Goal: Task Accomplishment & Management: Manage account settings

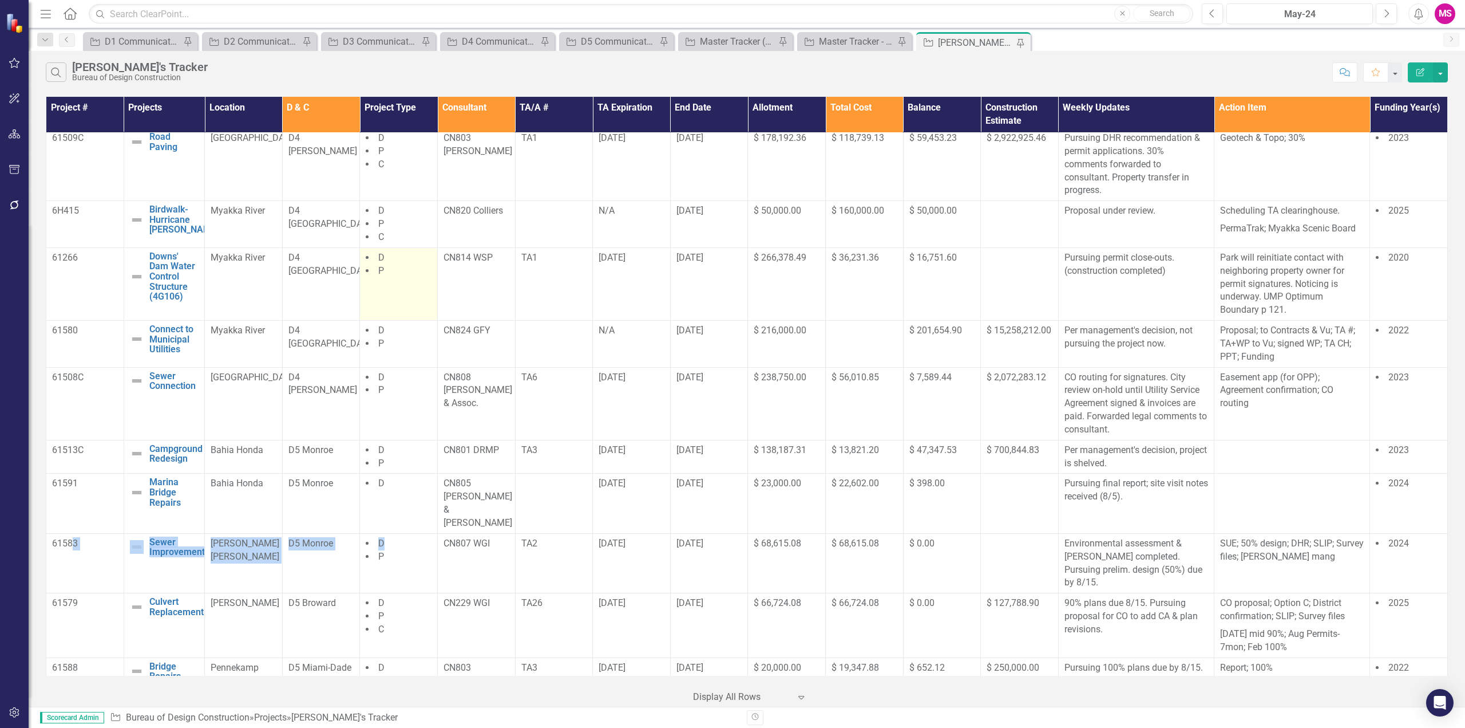
scroll to position [554, 0]
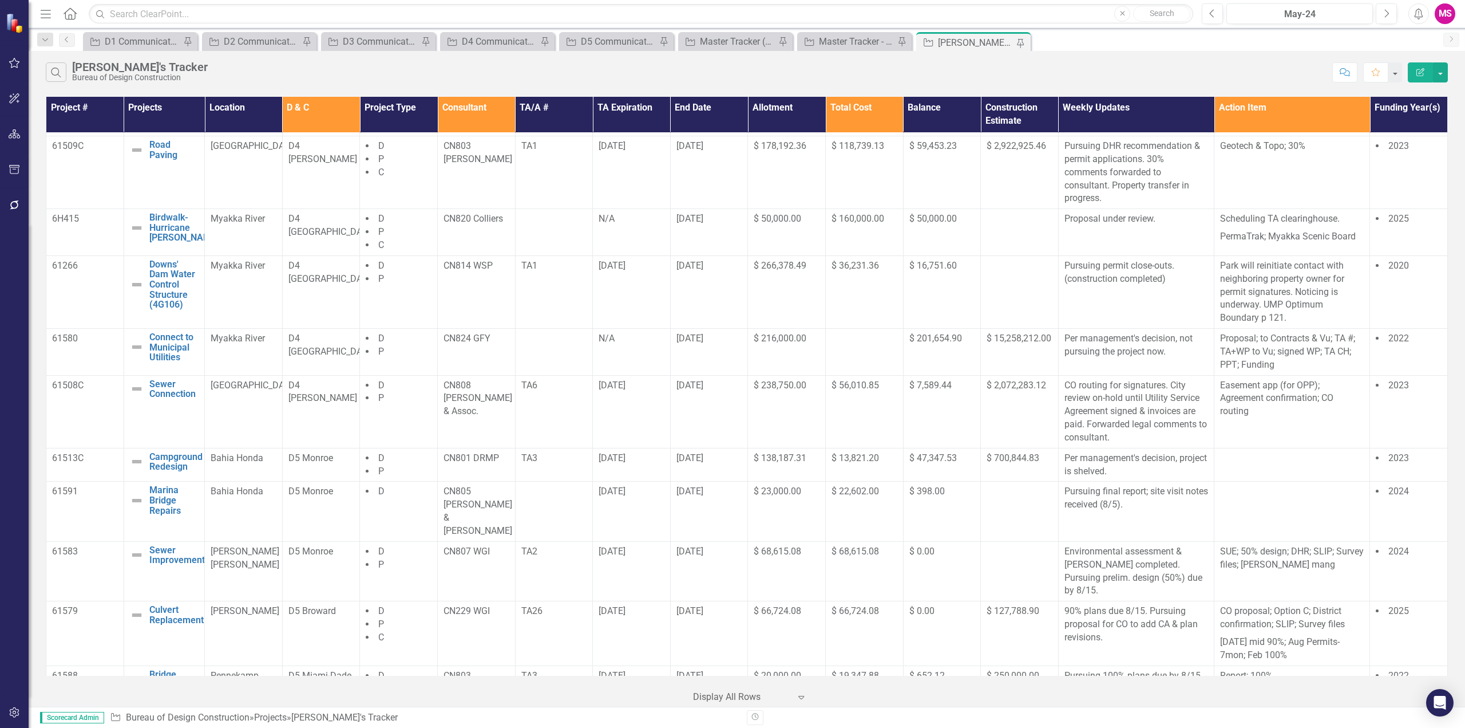
click at [479, 113] on th "Consultant" at bounding box center [477, 114] width 78 height 35
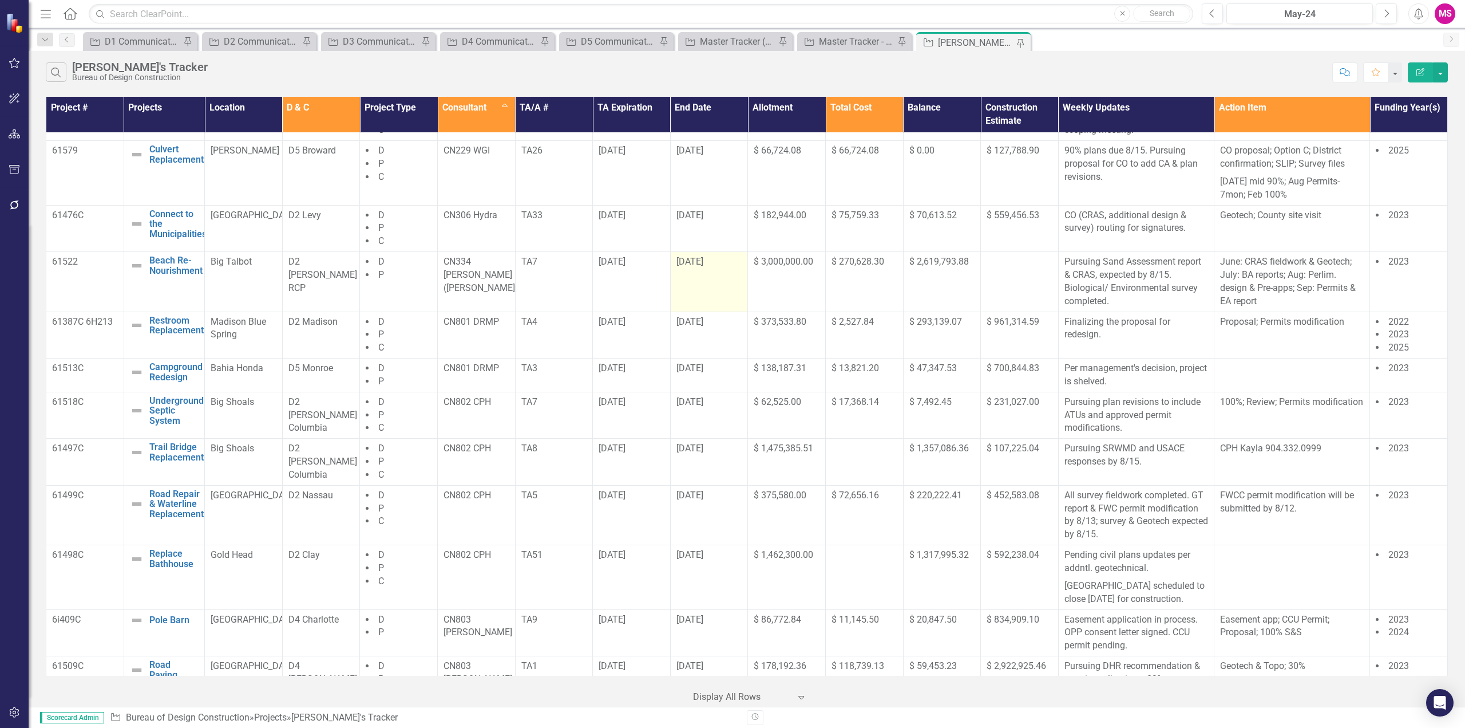
scroll to position [0, 0]
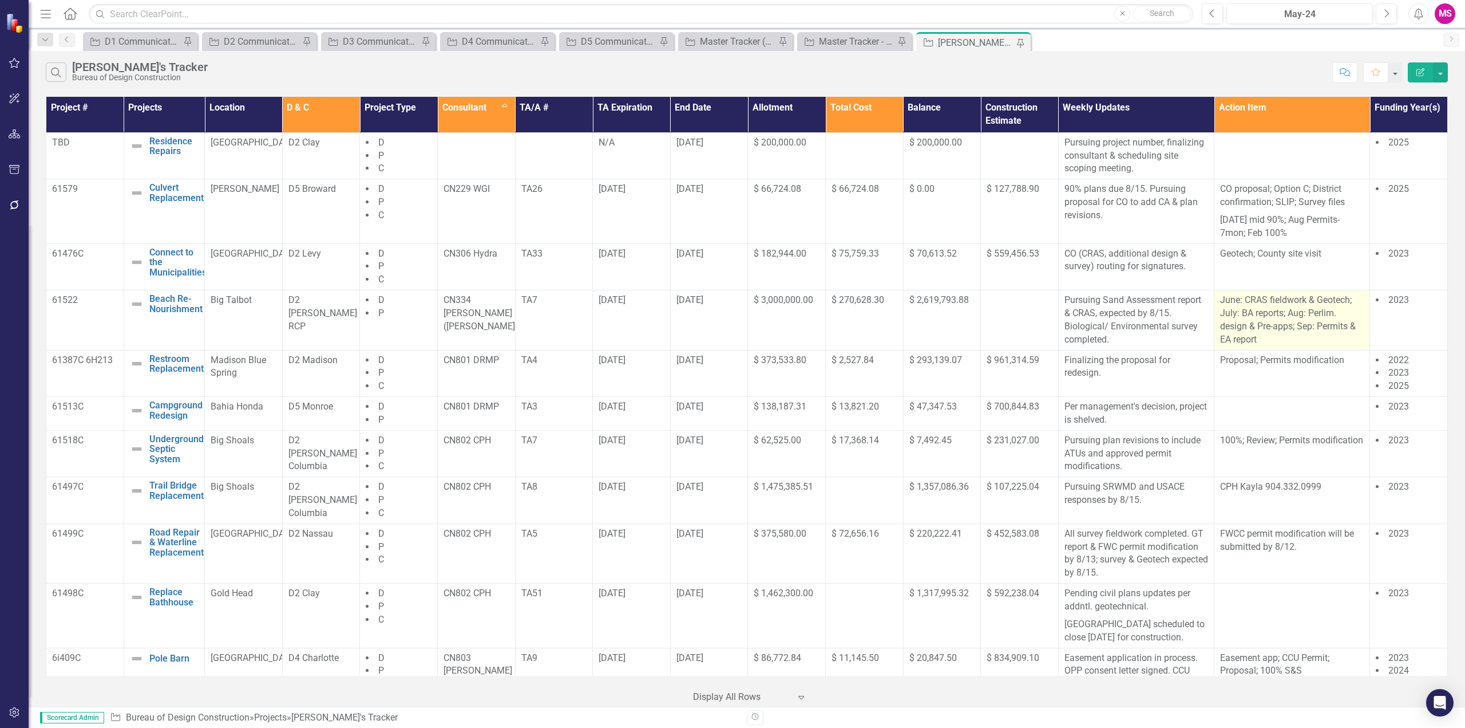
click at [1267, 337] on p "June: CRAS fieldwork & Geotech; July: BA reports; Aug: Perlim. design & Pre-app…" at bounding box center [1292, 320] width 144 height 52
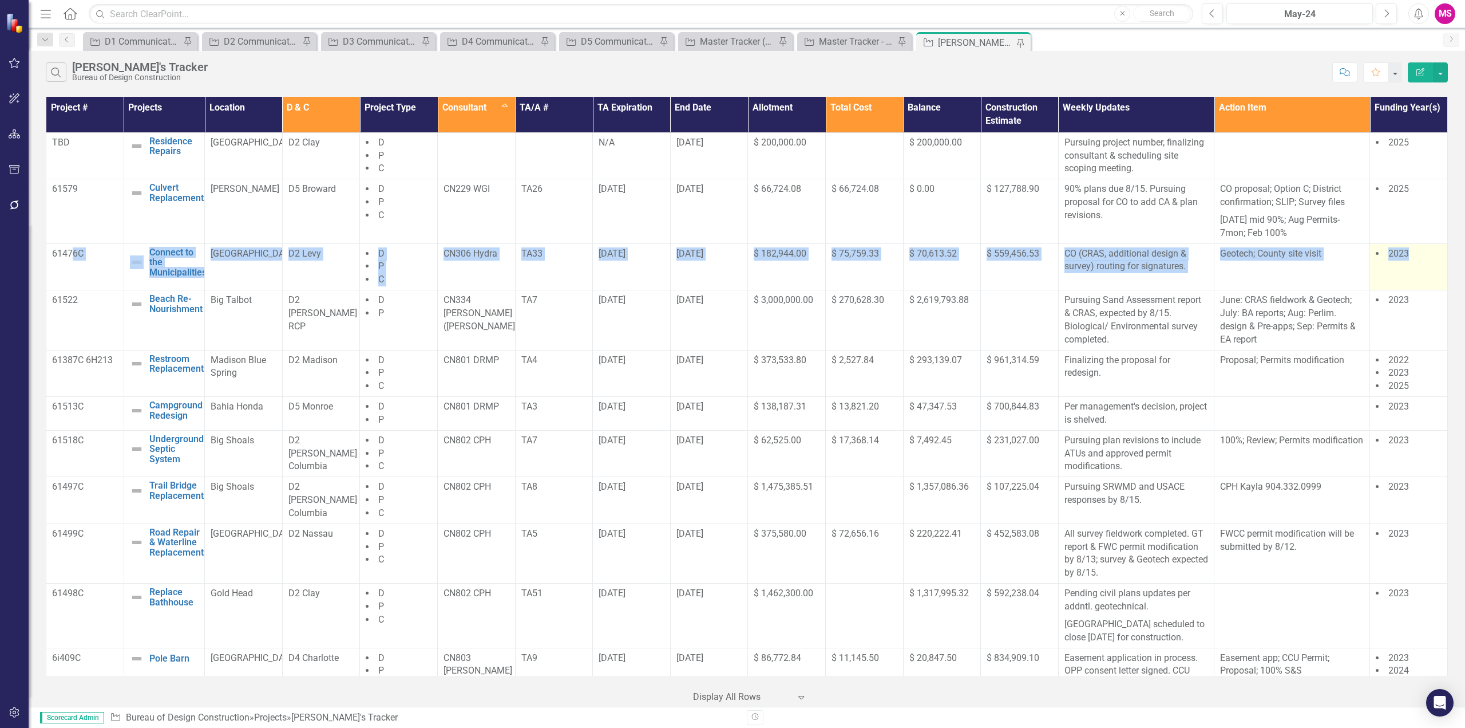
drag, startPoint x: 74, startPoint y: 263, endPoint x: 1412, endPoint y: 266, distance: 1337.2
click at [1412, 266] on tr "61476C Connect to the Municipalities Edit Edit Project Link Open Element Manate…" at bounding box center [747, 266] width 1402 height 47
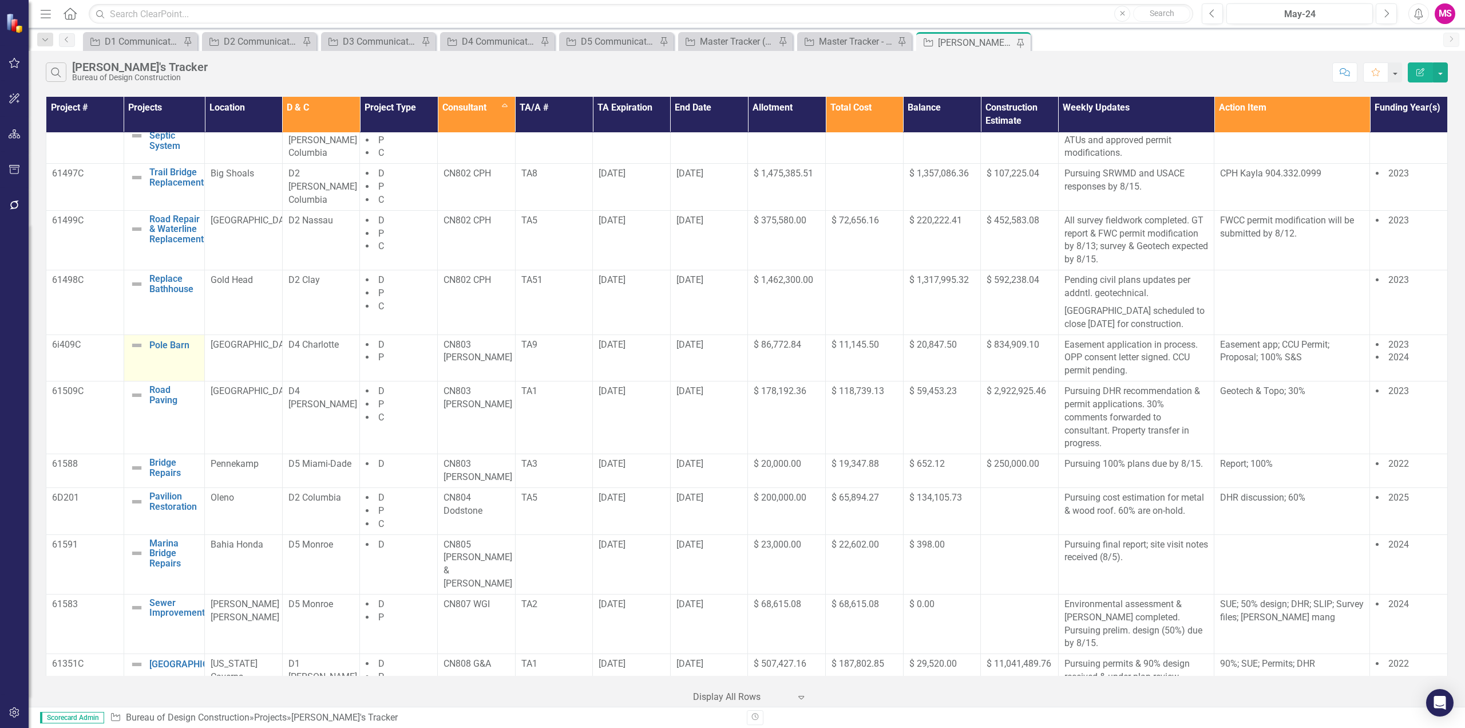
scroll to position [343, 0]
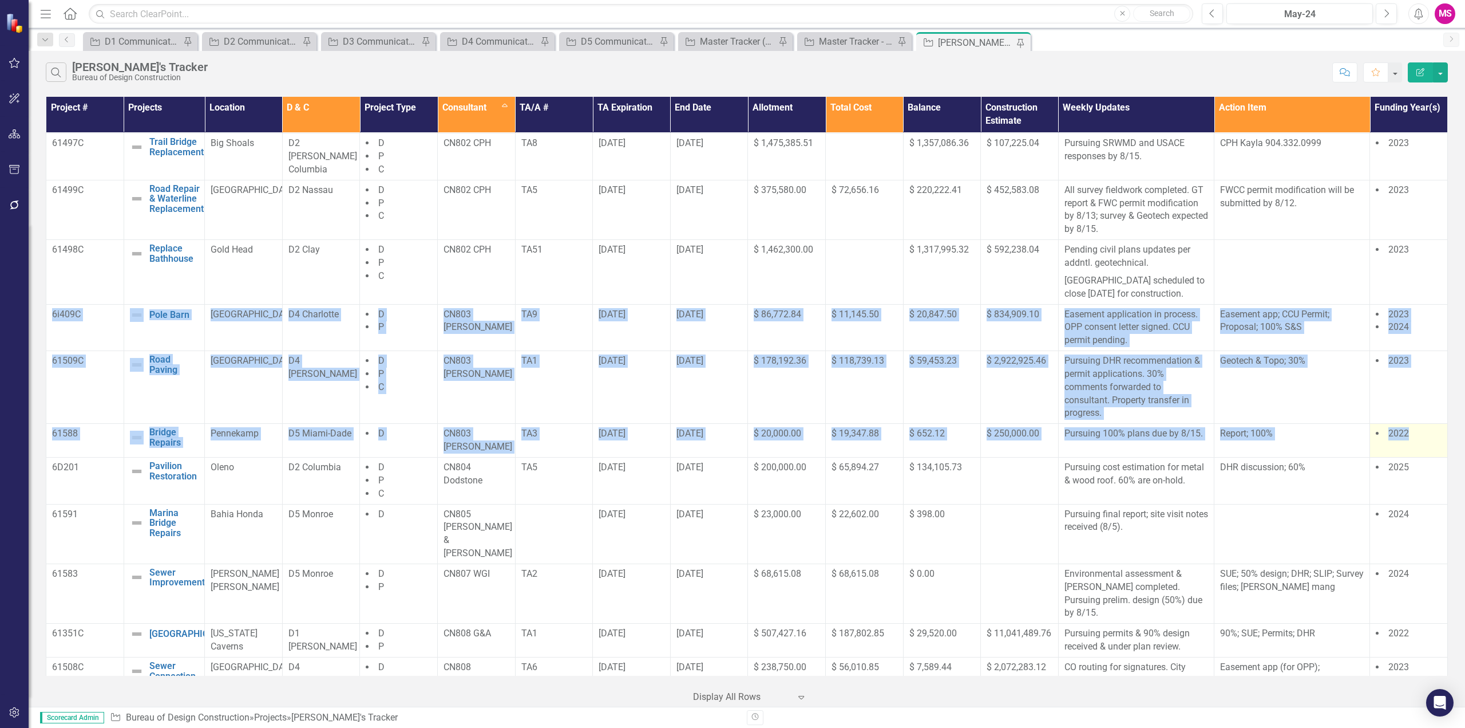
drag, startPoint x: 50, startPoint y: 328, endPoint x: 1418, endPoint y: 448, distance: 1372.8
click at [1418, 448] on tbody "TBD Residence Repairs Edit Edit Project Link Open Element Manatee Springs D2 Cl…" at bounding box center [747, 465] width 1402 height 1353
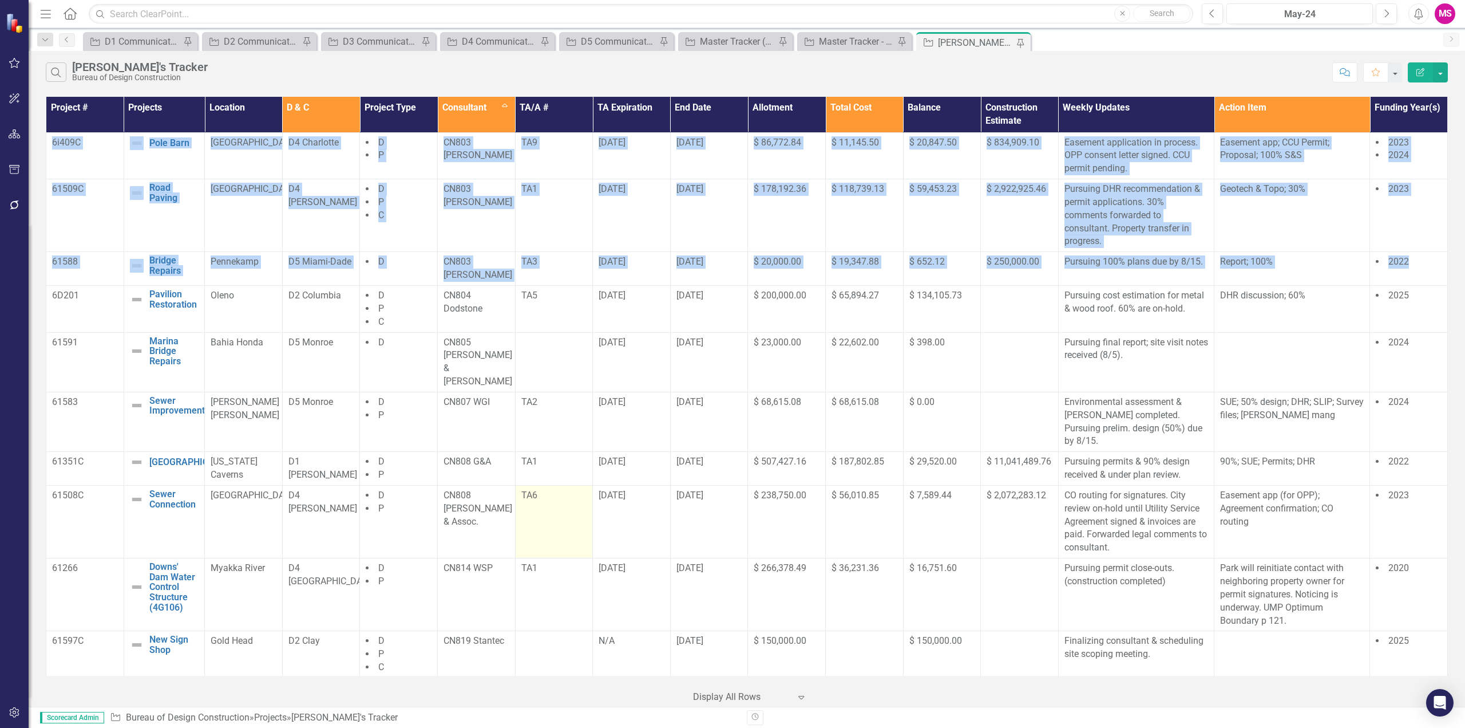
scroll to position [572, 0]
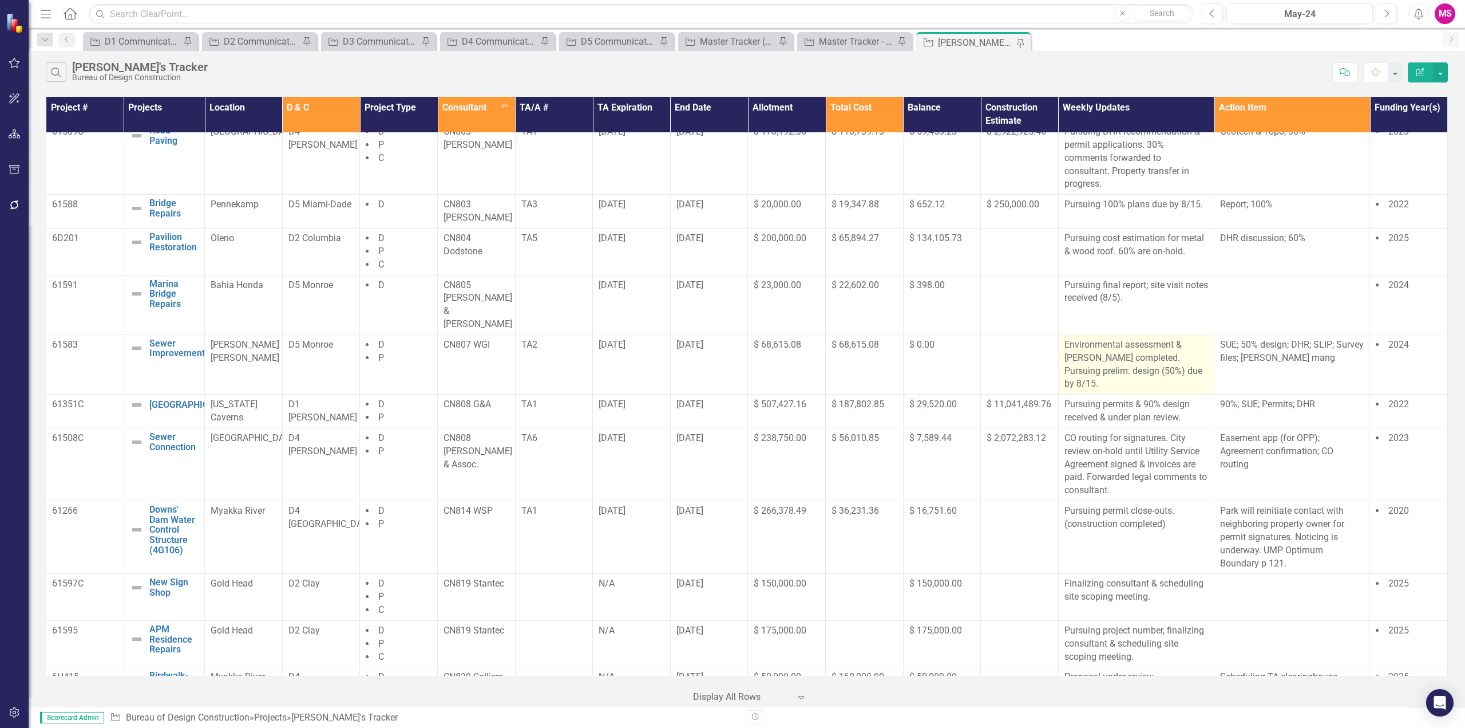
click at [1136, 347] on p "Environmental assessment & [PERSON_NAME] completed. Pursuing prelim. design (50…" at bounding box center [1137, 364] width 144 height 52
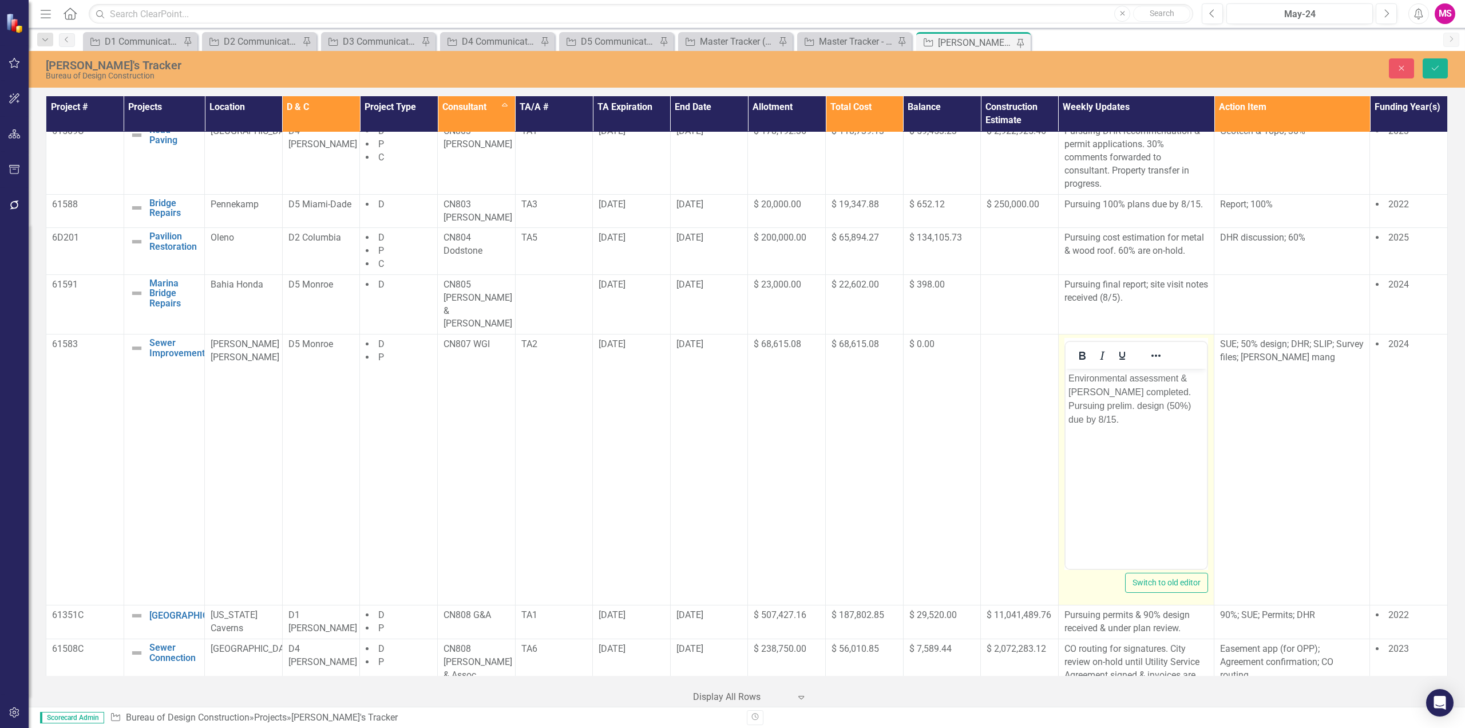
scroll to position [0, 0]
click at [1143, 392] on p "Environmental assessment & [PERSON_NAME] completed. Pursuing prelim. design (50…" at bounding box center [1136, 399] width 136 height 55
drag, startPoint x: 1078, startPoint y: 417, endPoint x: 1146, endPoint y: 419, distance: 68.1
click at [1080, 416] on p "Environmental assessment & [PERSON_NAME] completed. 50% design under review, co…" at bounding box center [1136, 399] width 136 height 55
drag, startPoint x: 1138, startPoint y: 390, endPoint x: 1157, endPoint y: 425, distance: 39.7
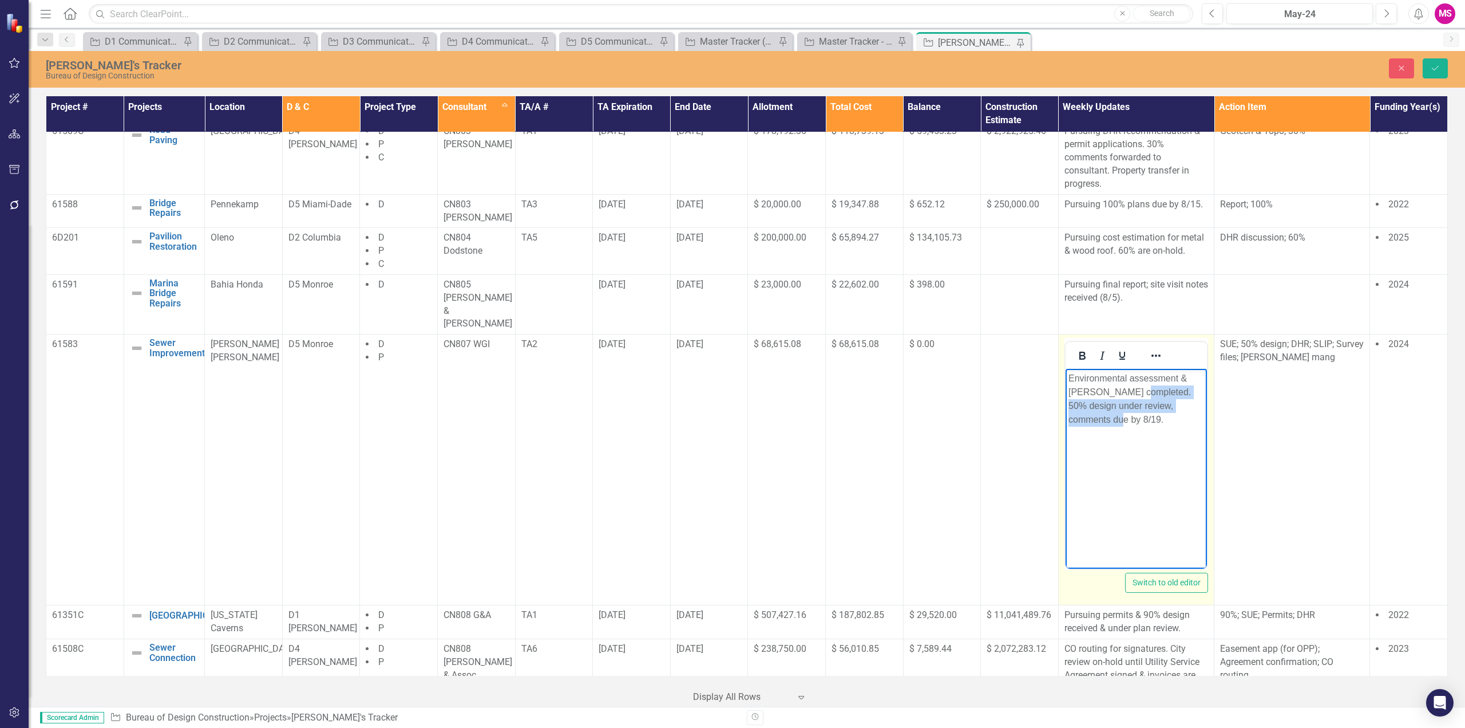
click at [1157, 425] on p "Environmental assessment & [PERSON_NAME] completed. 50% design under review, co…" at bounding box center [1136, 399] width 136 height 55
click at [1070, 378] on p "Environmental assessment & [PERSON_NAME] completed." at bounding box center [1136, 385] width 136 height 27
click at [1183, 392] on p "50% design under review, comments due by 8/19. Environmental assessment & [PERS…" at bounding box center [1136, 399] width 136 height 55
click at [1141, 403] on p "50% design under review, comments due by 8/19. Pursuing Environmental assessmen…" at bounding box center [1136, 399] width 136 height 55
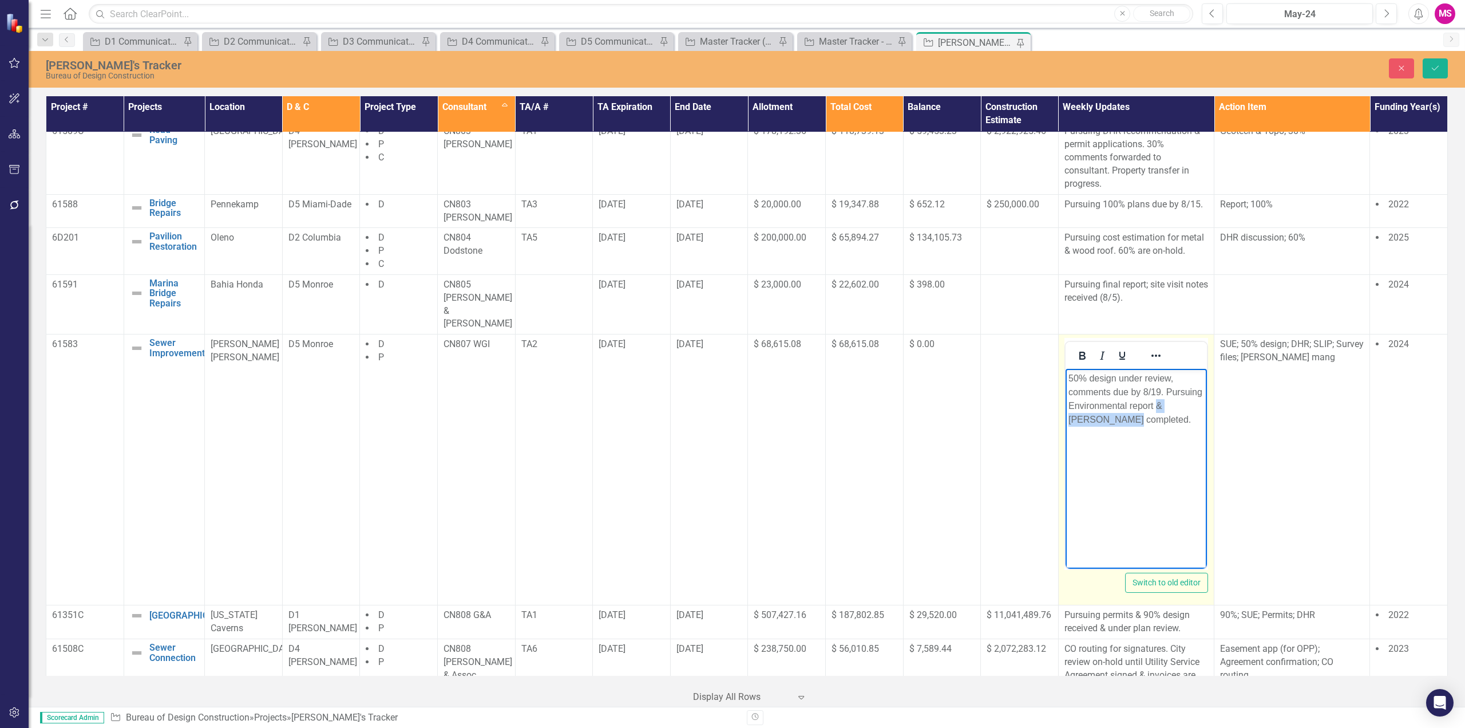
drag, startPoint x: 1157, startPoint y: 404, endPoint x: 1110, endPoint y: 417, distance: 49.5
click at [1110, 417] on p "50% design under review, comments due by 8/19. Pursuing Environmental report & …" at bounding box center [1136, 399] width 136 height 55
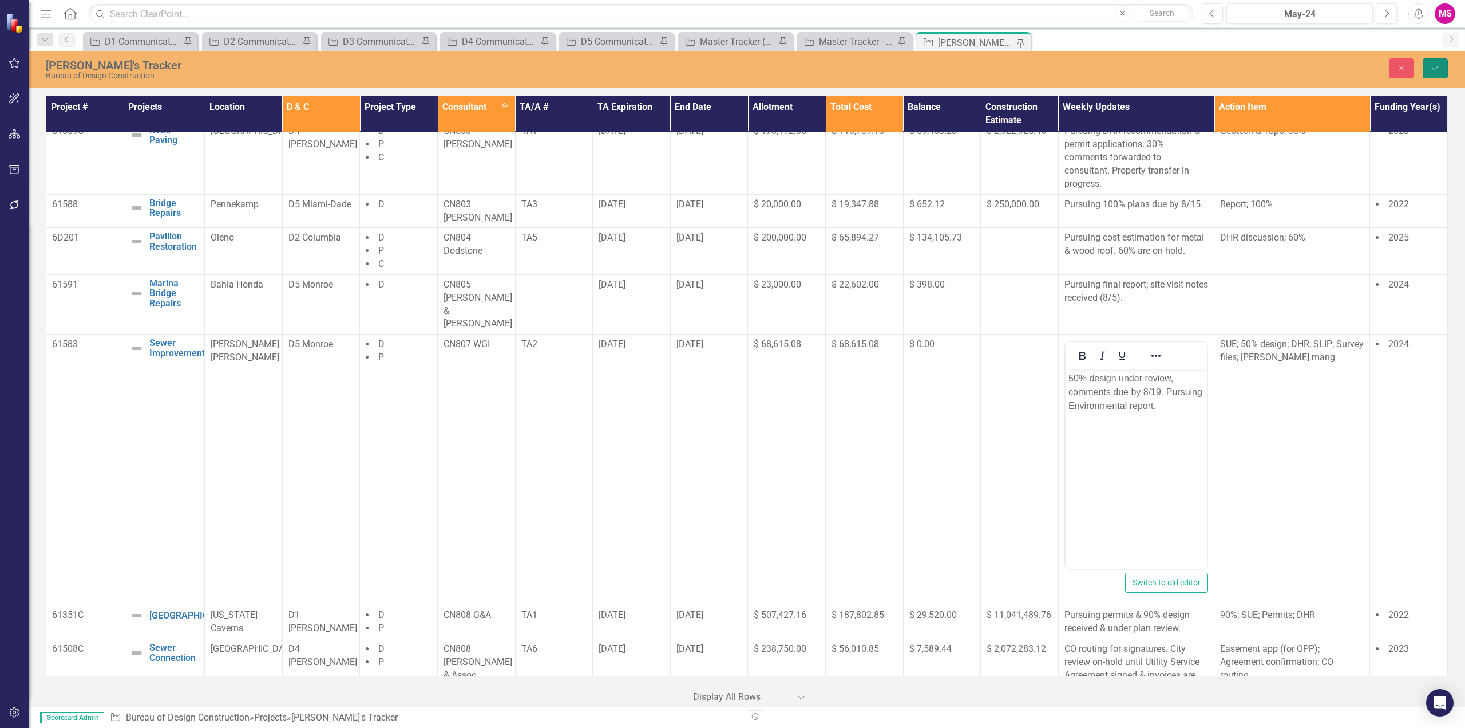
click at [1433, 68] on icon "Save" at bounding box center [1436, 68] width 10 height 8
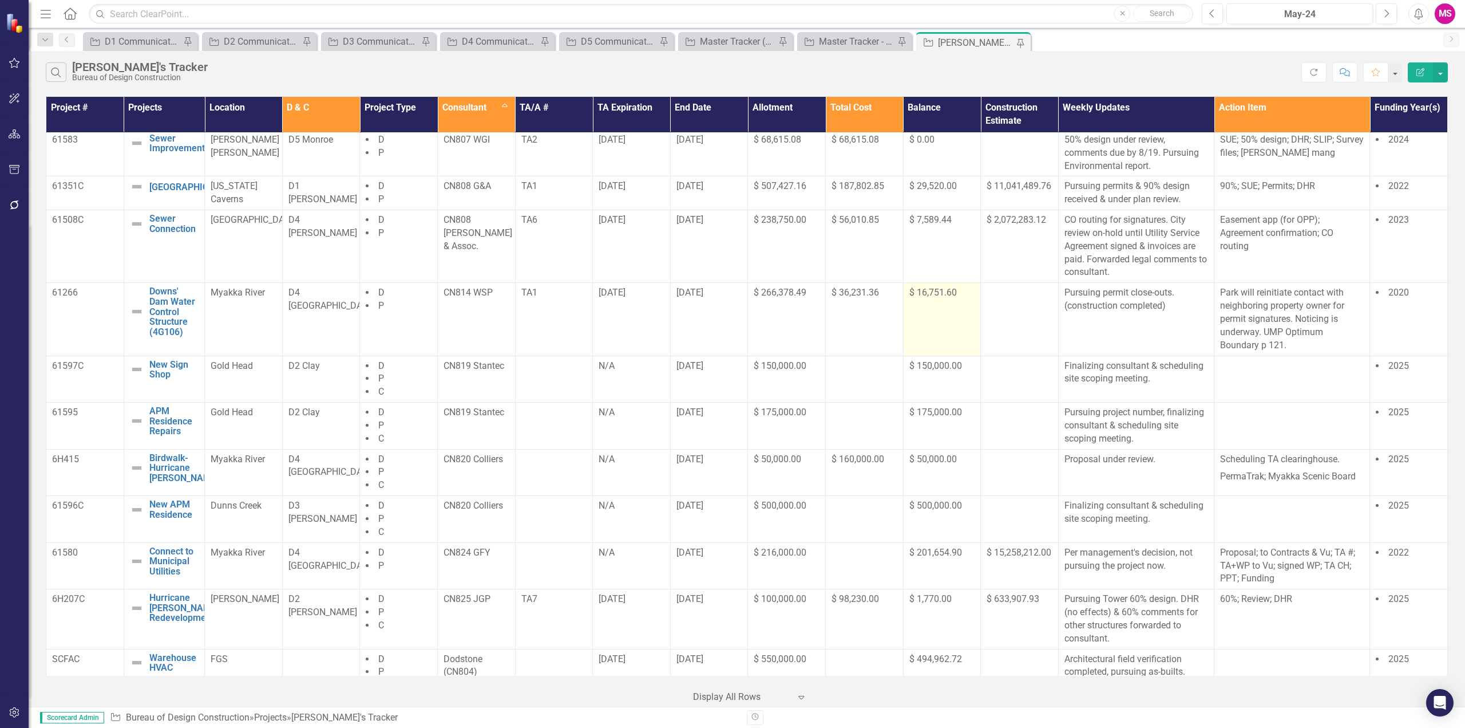
scroll to position [783, 0]
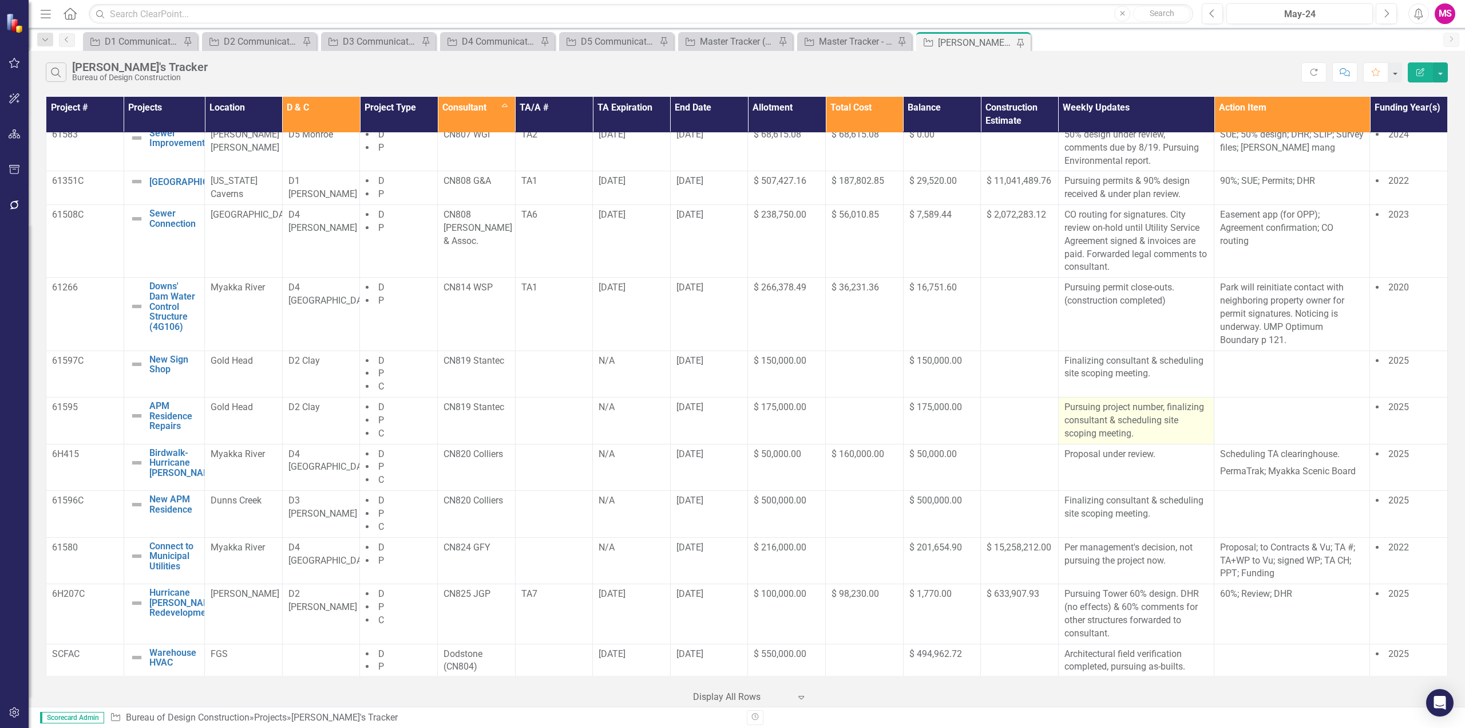
click at [1123, 408] on p "Pursuing project number, finalizing consultant & scheduling site scoping meetin…" at bounding box center [1137, 420] width 144 height 39
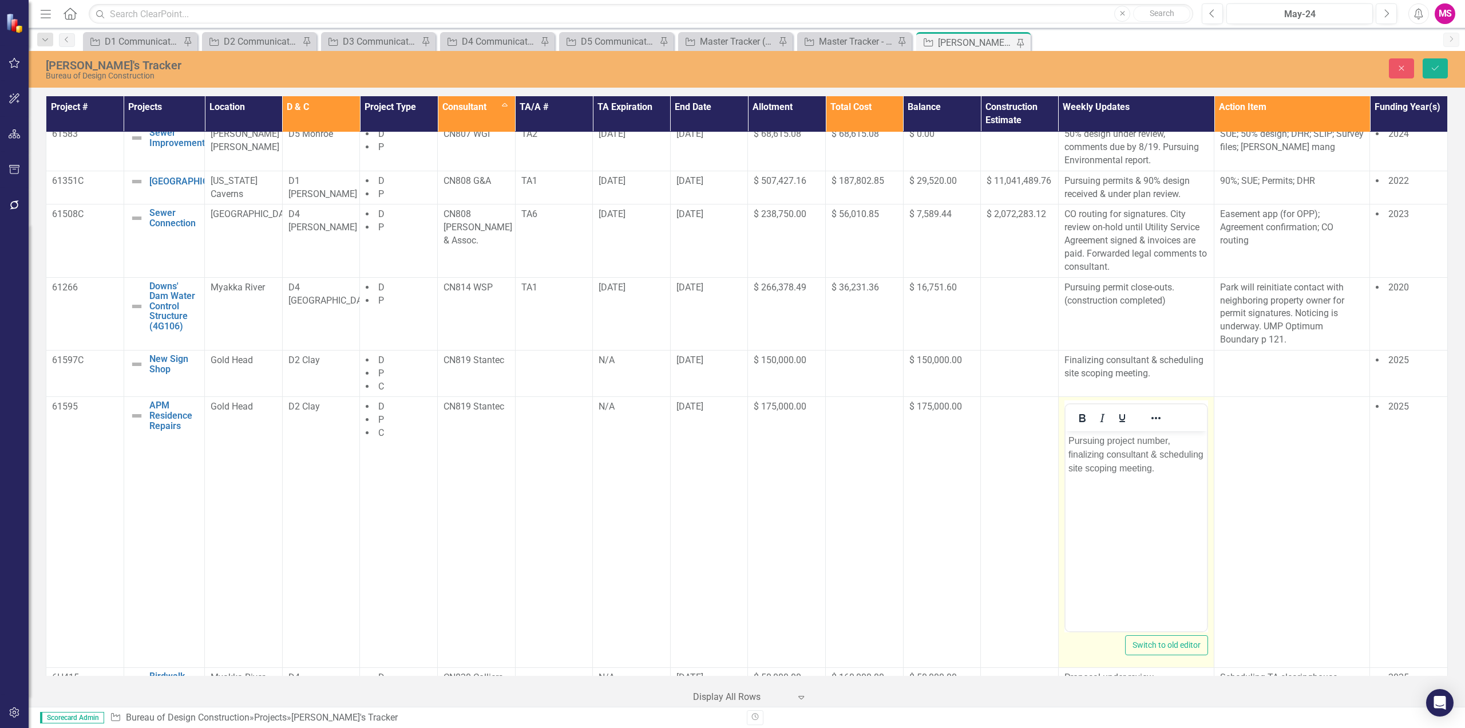
scroll to position [0, 0]
click at [1070, 455] on p "Pursuing project number, finalizing consultant & scheduling site scoping meetin…" at bounding box center [1136, 454] width 136 height 41
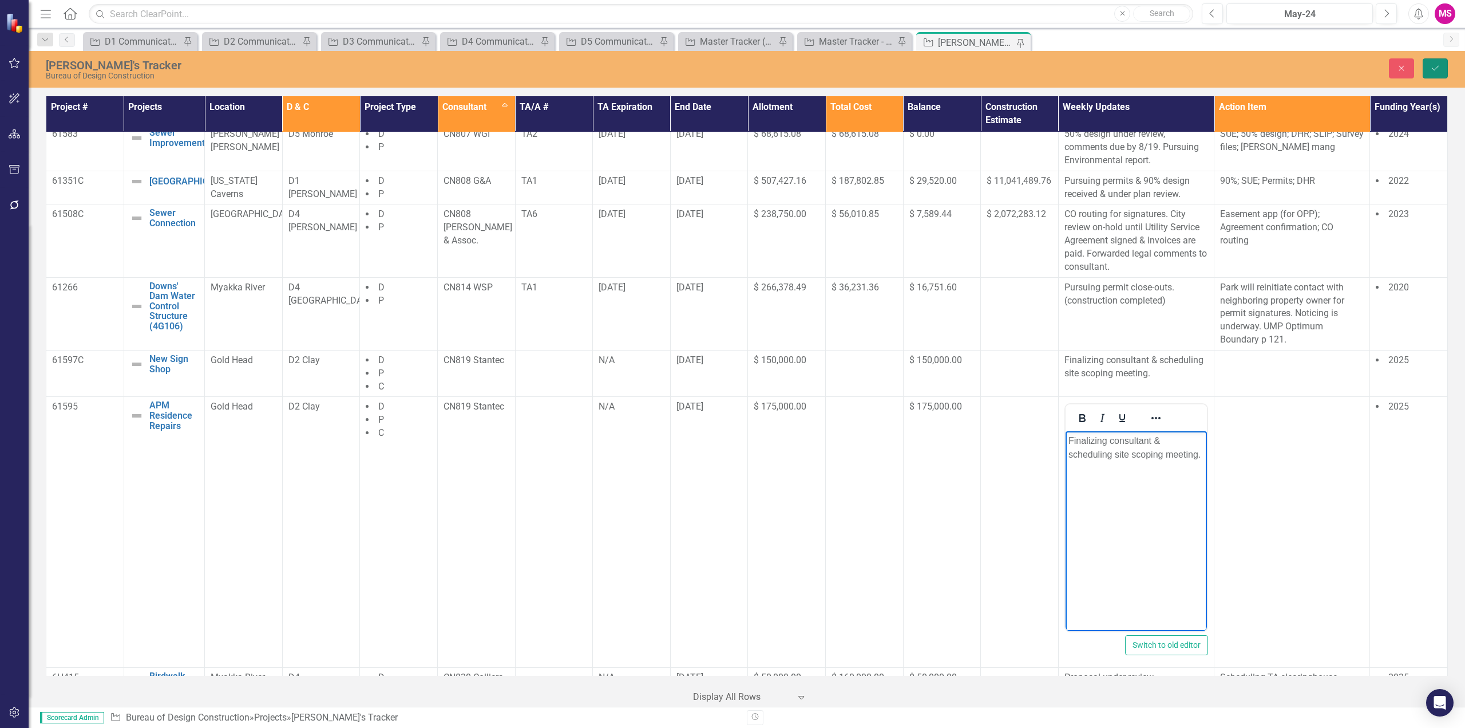
click at [1434, 68] on icon "Save" at bounding box center [1436, 68] width 10 height 8
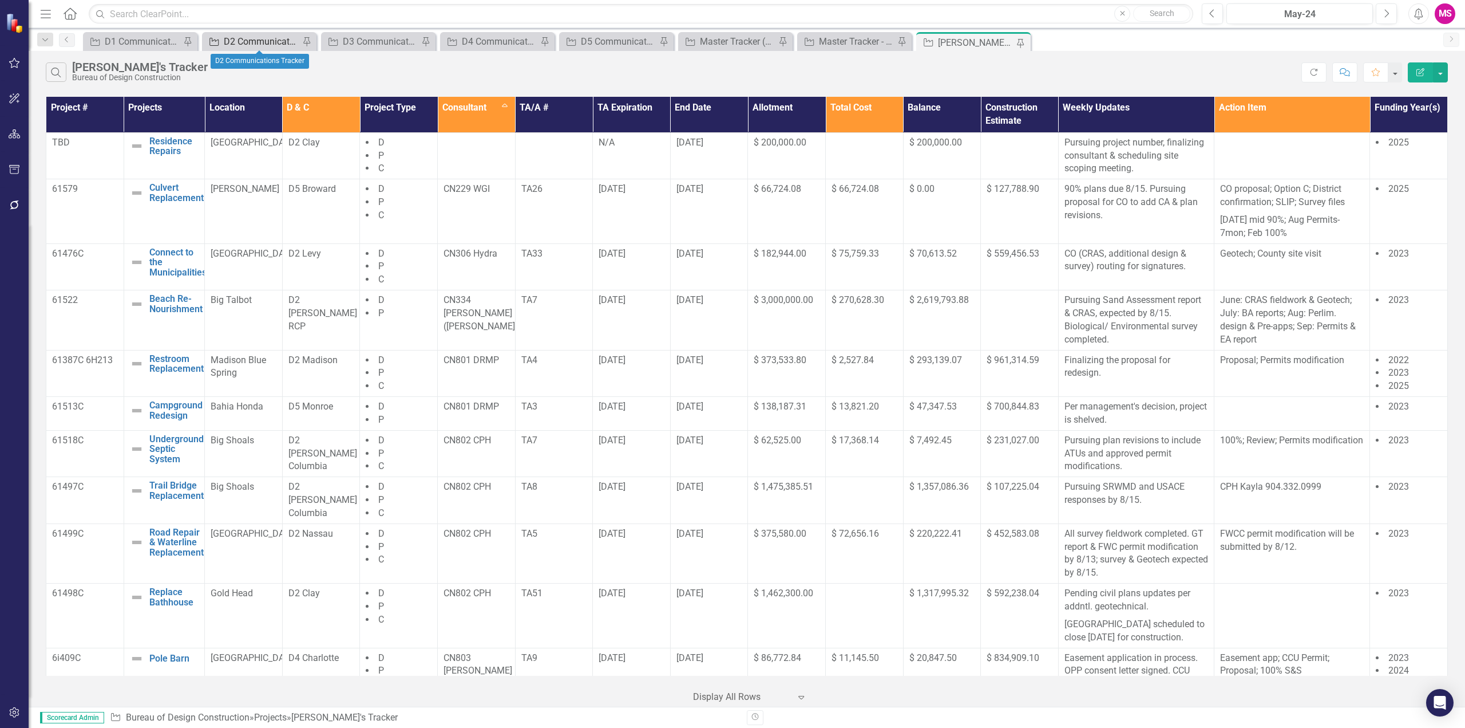
click at [252, 44] on div "D2 Communications Tracker" at bounding box center [262, 41] width 76 height 14
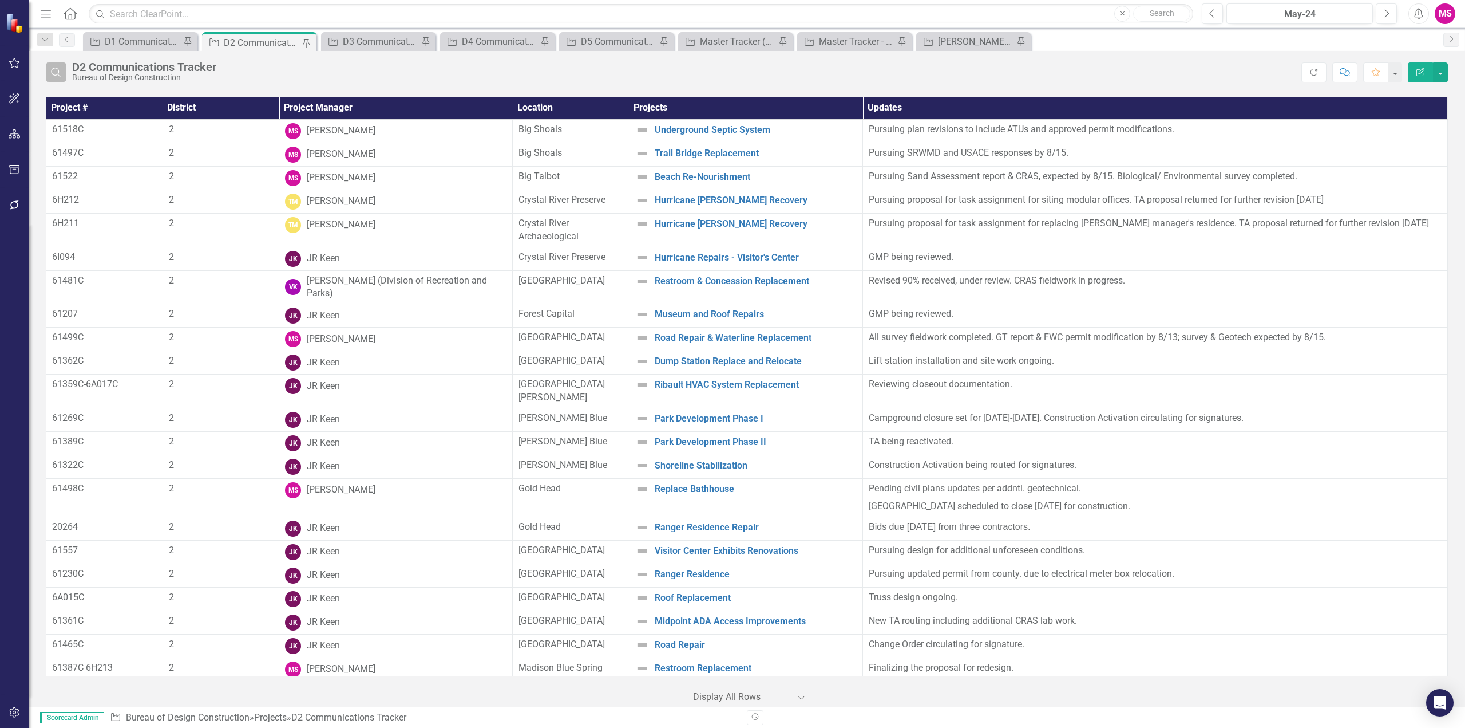
click at [62, 74] on icon "Search" at bounding box center [56, 72] width 13 height 10
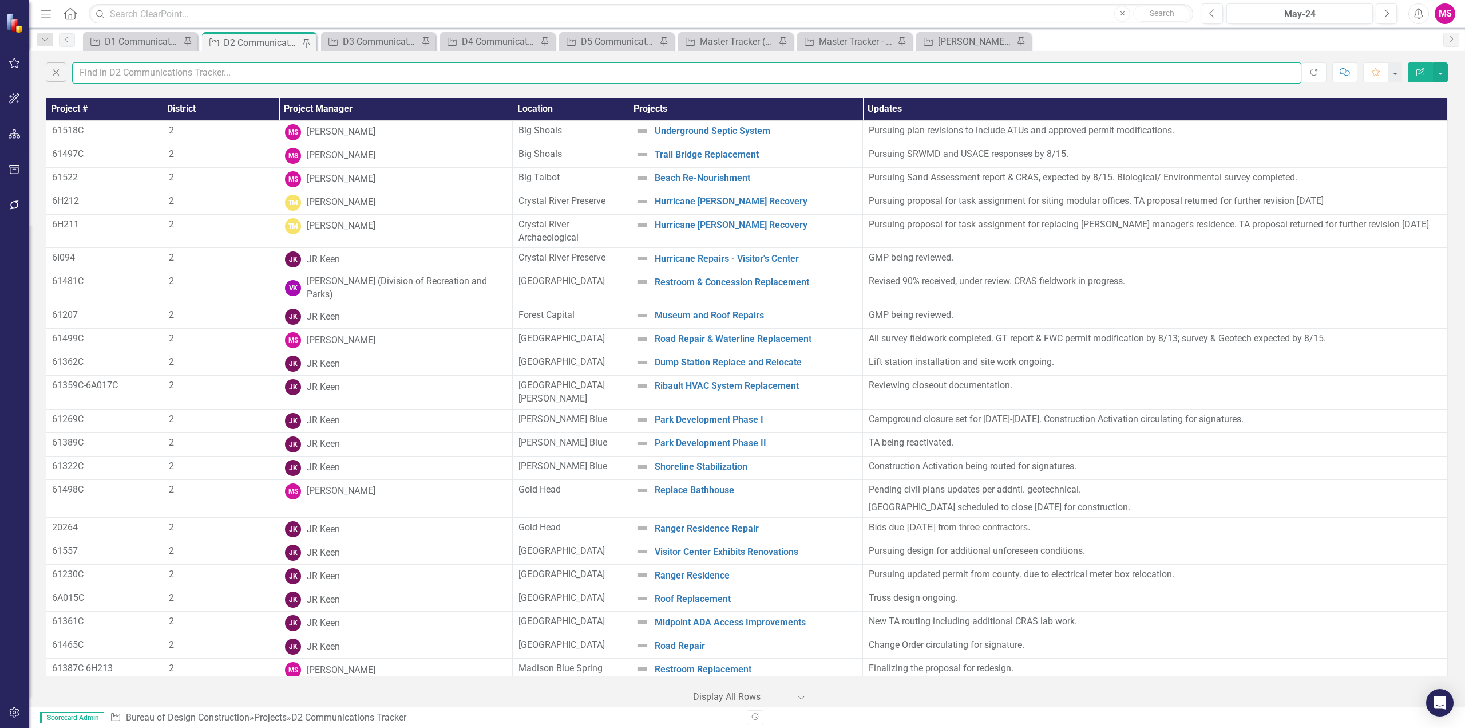
click at [145, 73] on input "text" at bounding box center [687, 72] width 1230 height 21
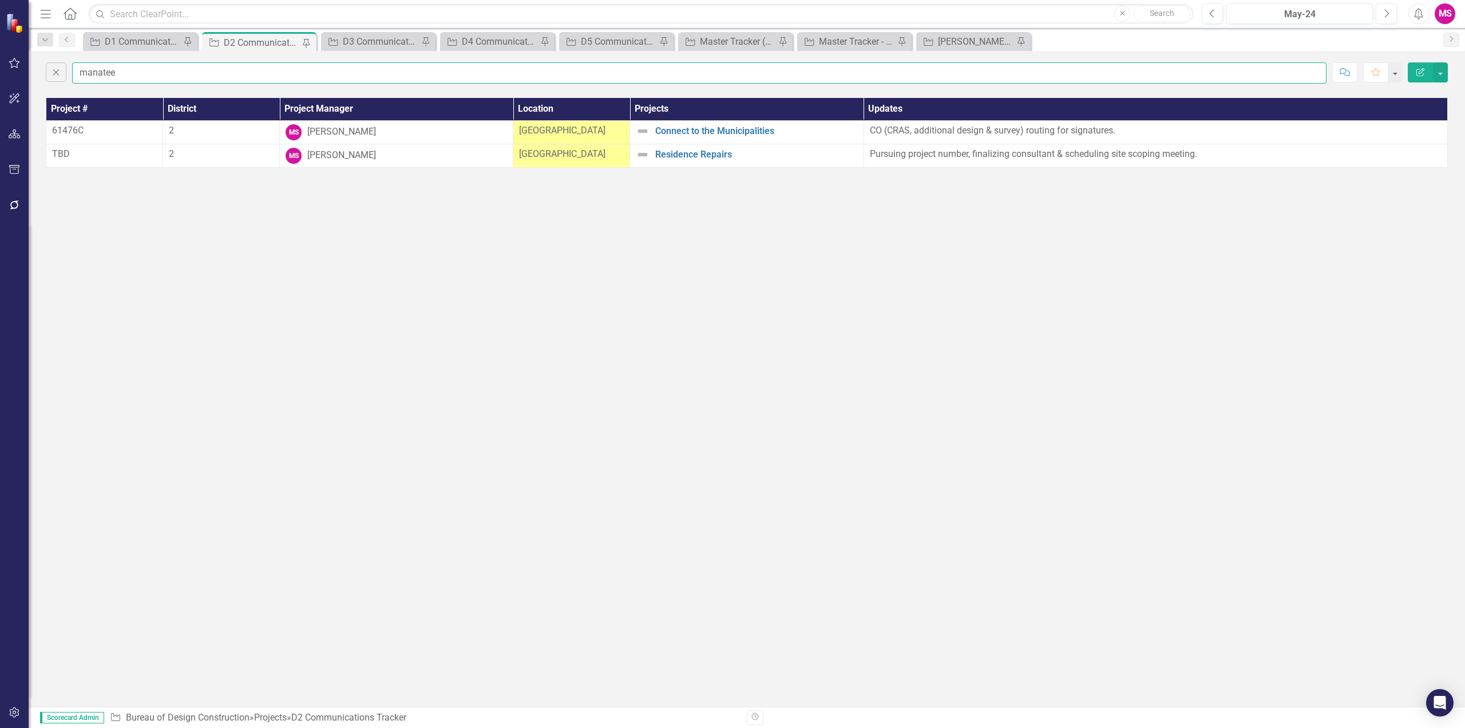
type input "manatee"
click at [855, 400] on div "Close manatee Comment Favorite Edit Report Project # District Project Manager L…" at bounding box center [747, 378] width 1437 height 655
click at [734, 37] on div "Master Tracker (External)" at bounding box center [738, 41] width 76 height 14
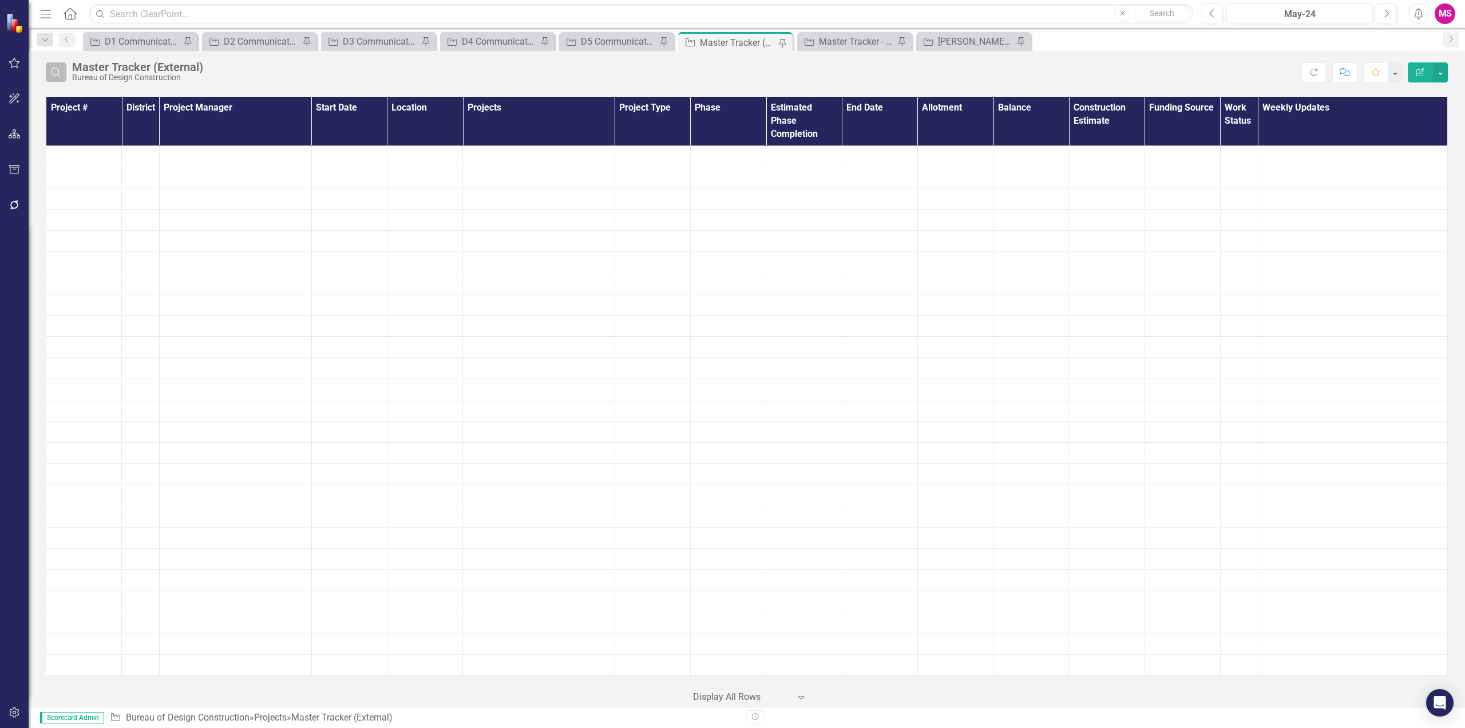
click at [61, 72] on icon "Search" at bounding box center [56, 72] width 13 height 10
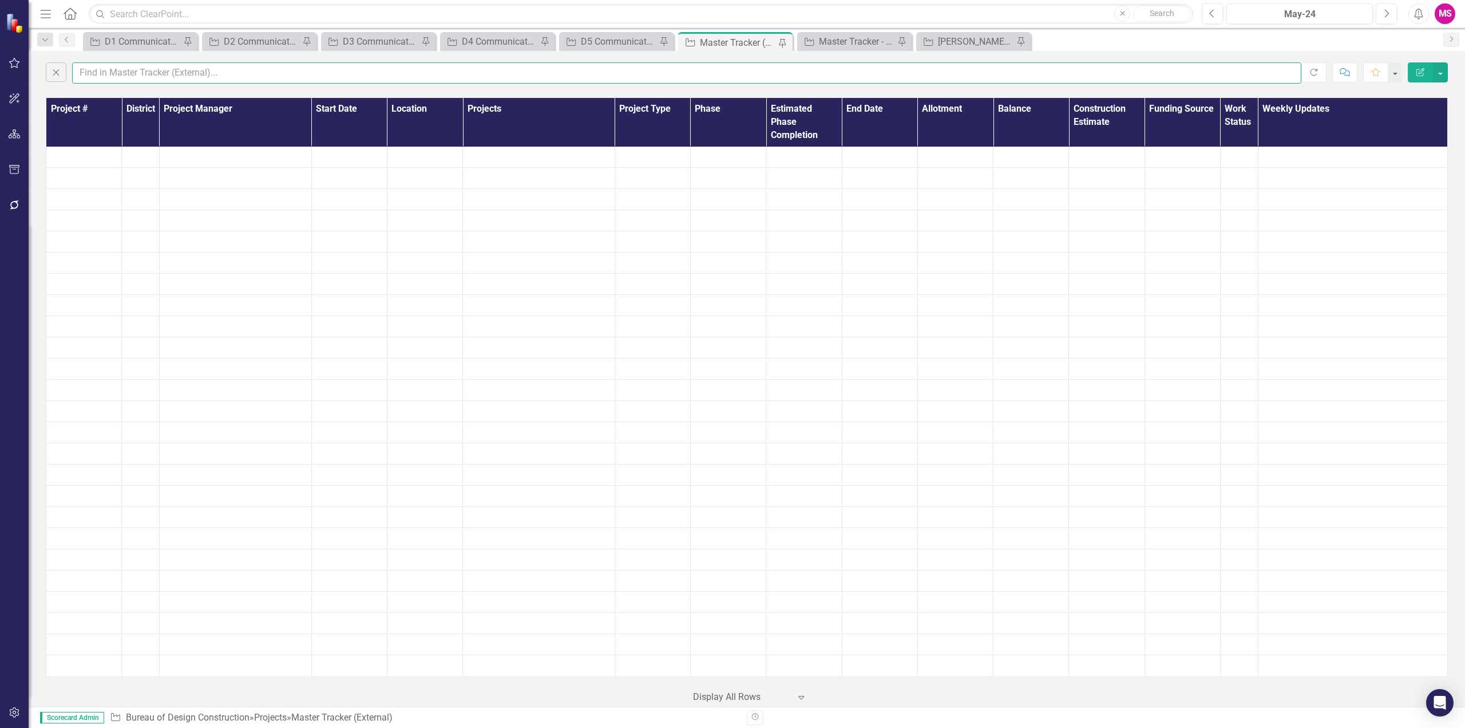
click at [117, 71] on input "text" at bounding box center [687, 72] width 1230 height 21
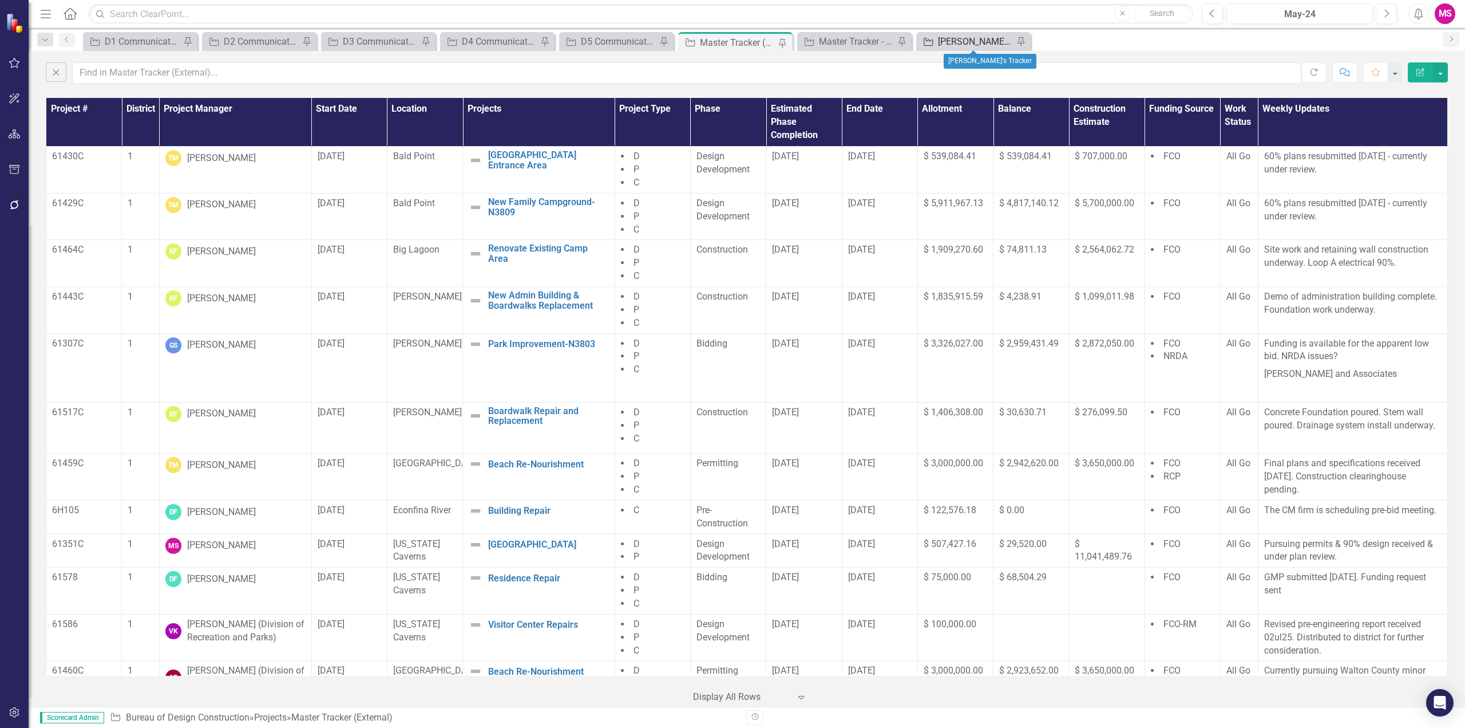
click at [955, 43] on div "[PERSON_NAME]'s Tracker" at bounding box center [976, 41] width 76 height 14
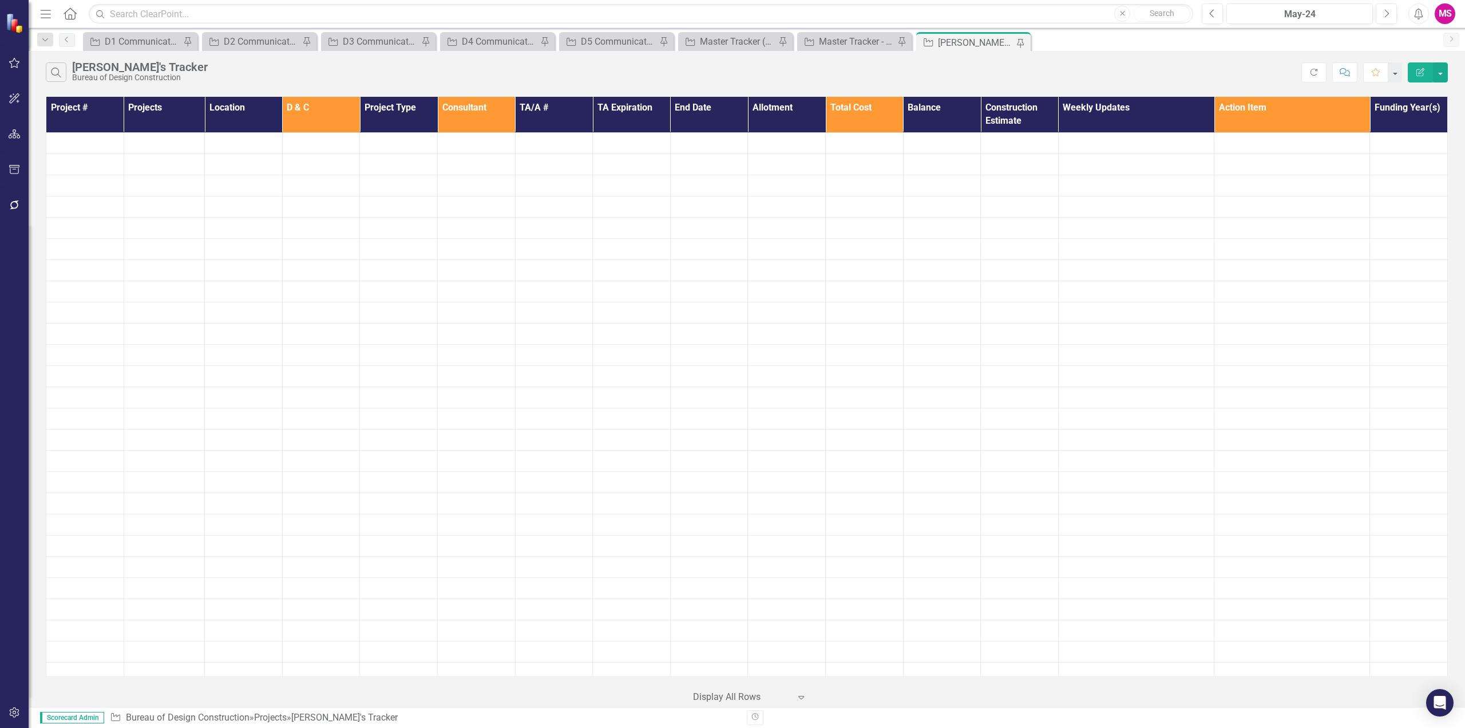
click at [986, 45] on div "[PERSON_NAME]'s Tracker" at bounding box center [976, 42] width 76 height 14
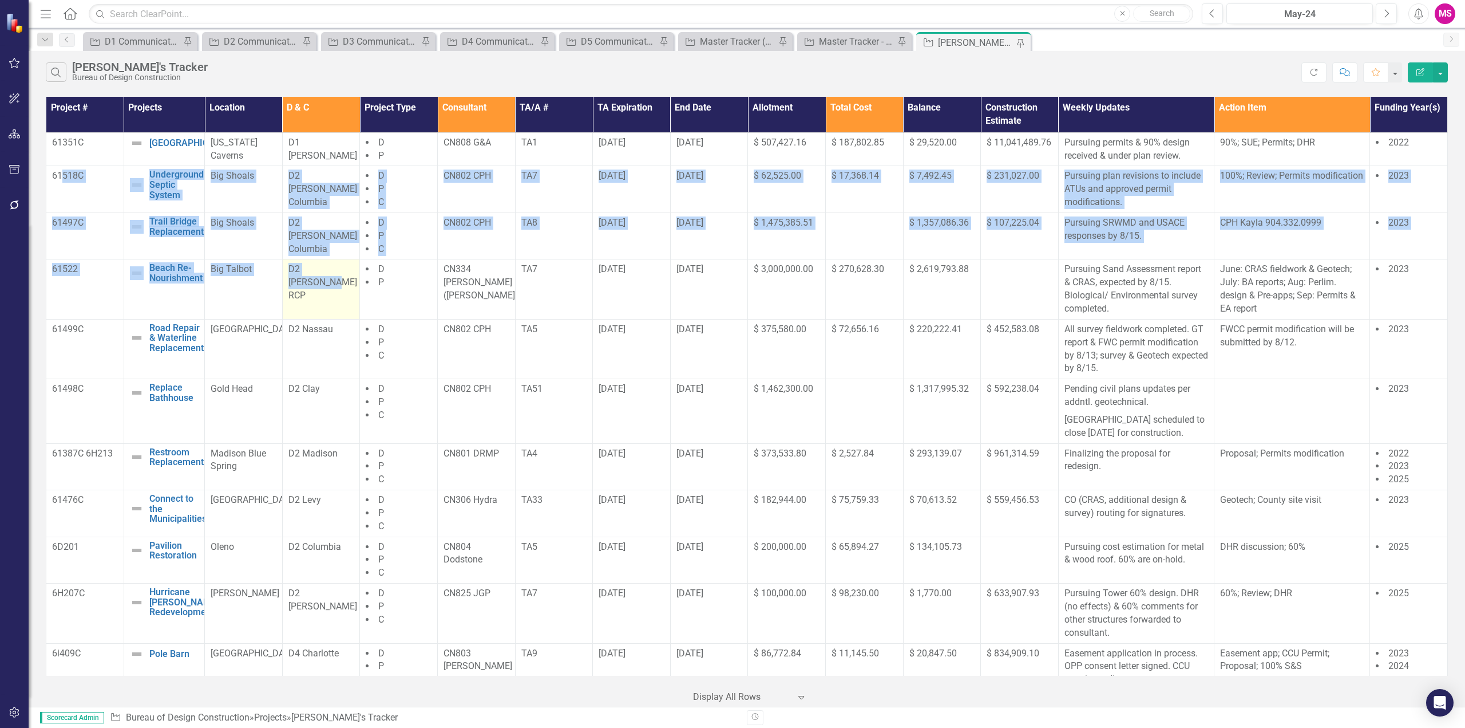
drag, startPoint x: 61, startPoint y: 177, endPoint x: 344, endPoint y: 286, distance: 303.0
click at [400, 196] on li "C" at bounding box center [399, 202] width 66 height 13
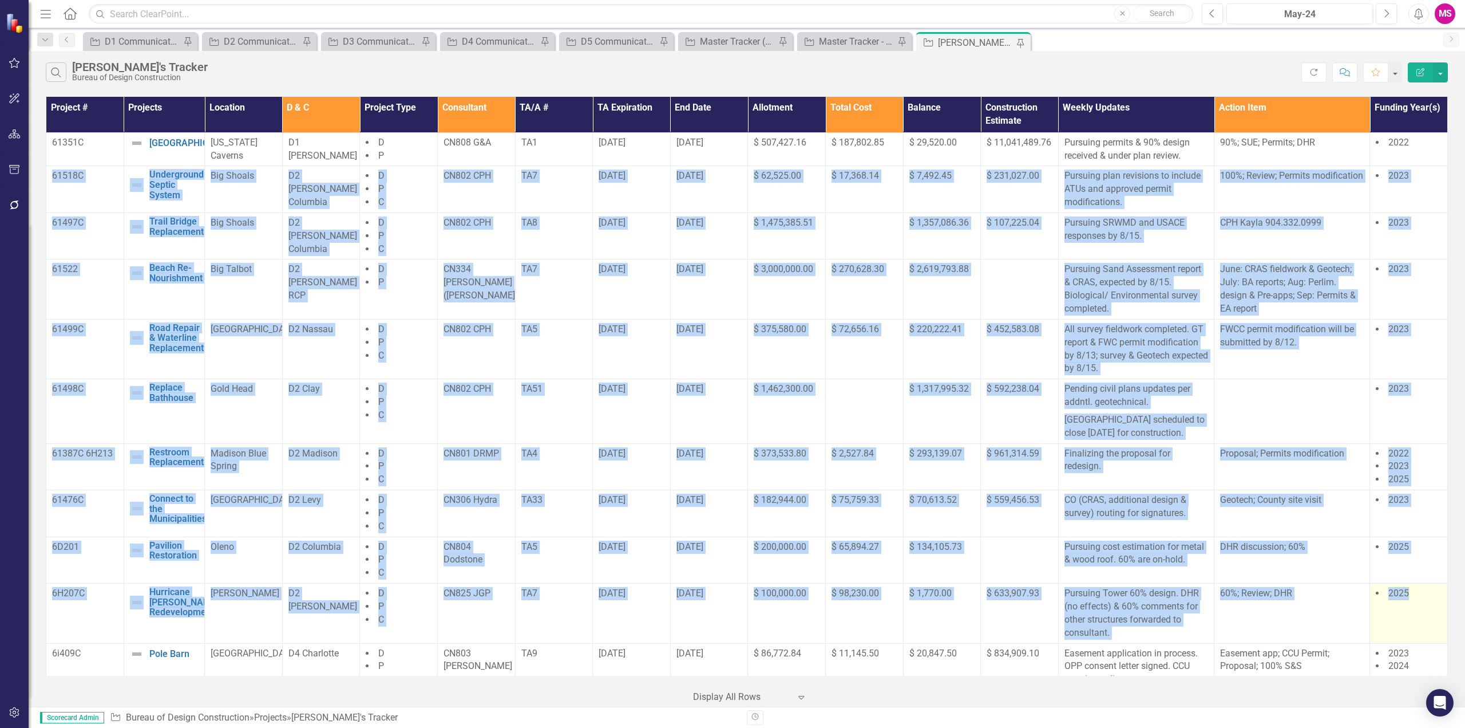
drag, startPoint x: 53, startPoint y: 174, endPoint x: 1416, endPoint y: 616, distance: 1432.8
